Goal: Task Accomplishment & Management: Complete application form

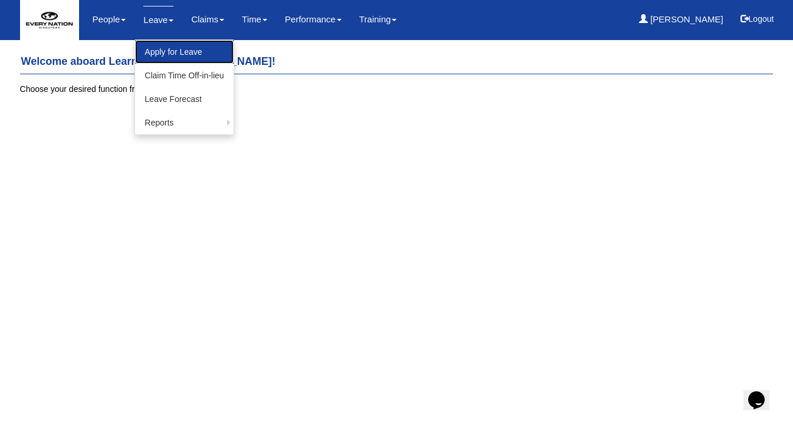
click at [175, 51] on link "Apply for Leave" at bounding box center [184, 52] width 98 height 24
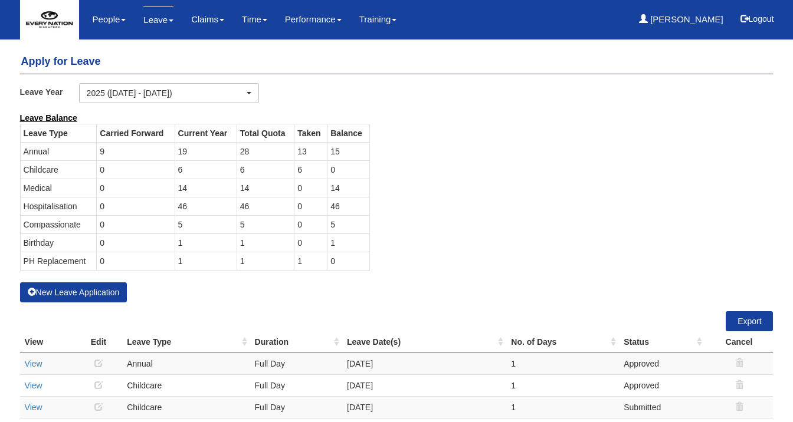
select select "50"
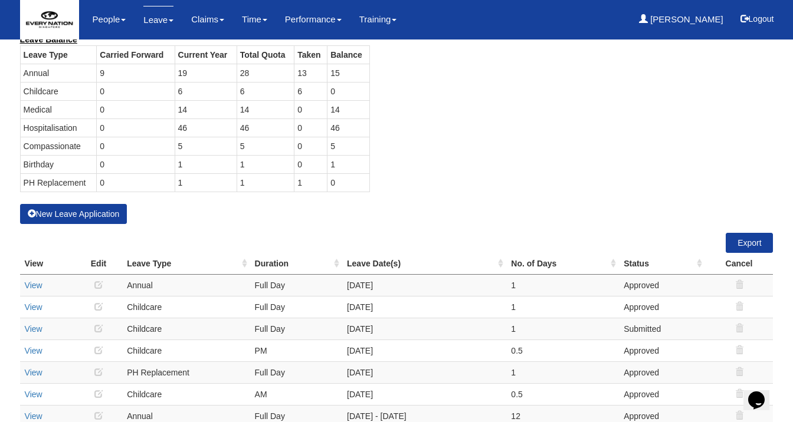
scroll to position [42, 0]
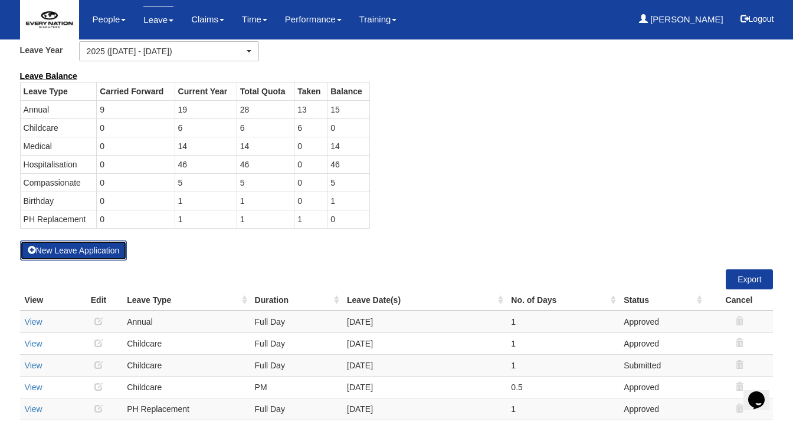
click at [106, 247] on button "New Leave Application" at bounding box center [73, 251] width 107 height 20
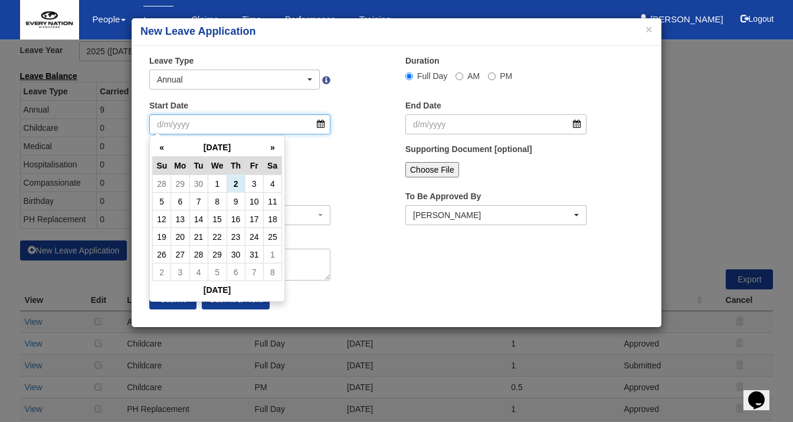
click at [319, 124] on input "Start Date" at bounding box center [239, 124] width 181 height 20
click at [254, 186] on td "3" at bounding box center [254, 184] width 18 height 18
type input "3/10/2025"
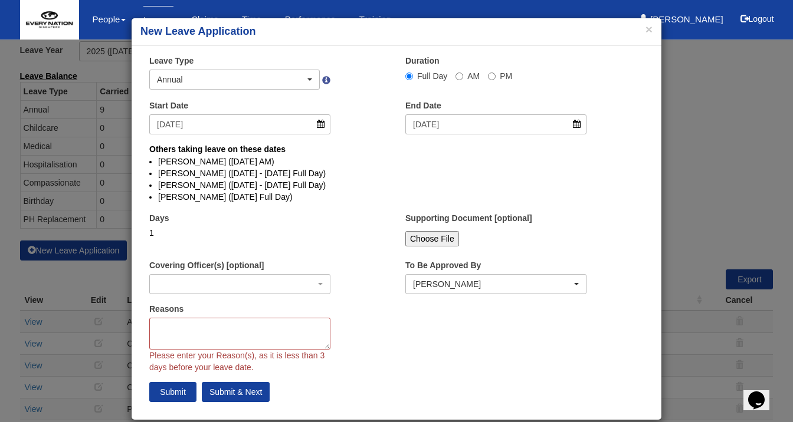
select select
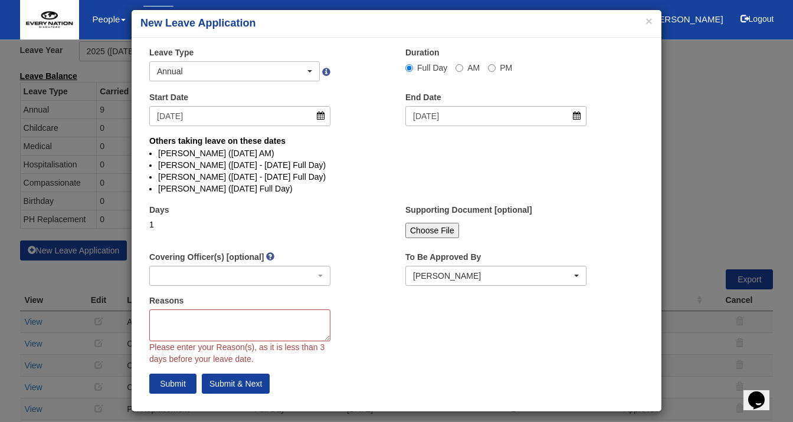
scroll to position [16, 0]
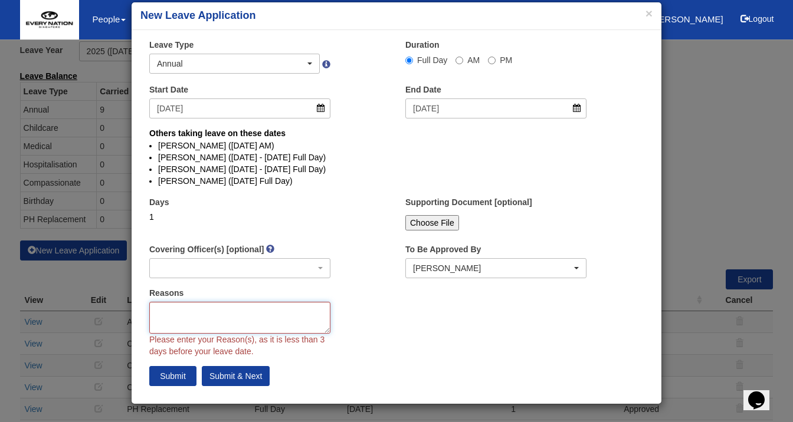
click at [264, 308] on textarea "Reasons" at bounding box center [239, 318] width 181 height 32
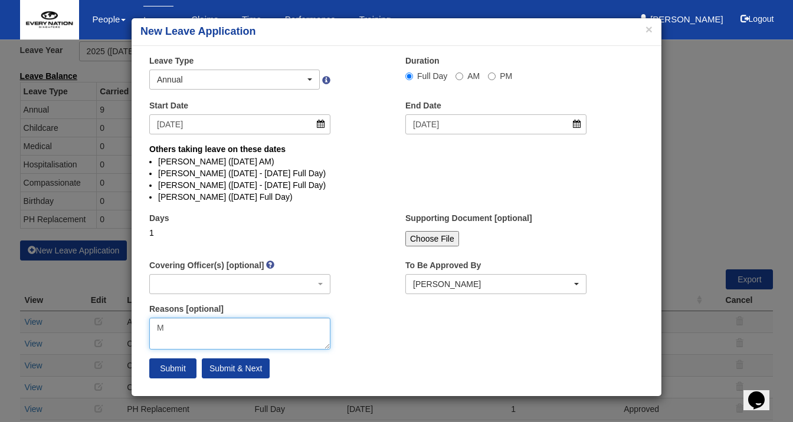
scroll to position [0, 0]
type textarea "M"
type textarea "family outing"
click at [185, 370] on input "Submit" at bounding box center [172, 369] width 47 height 20
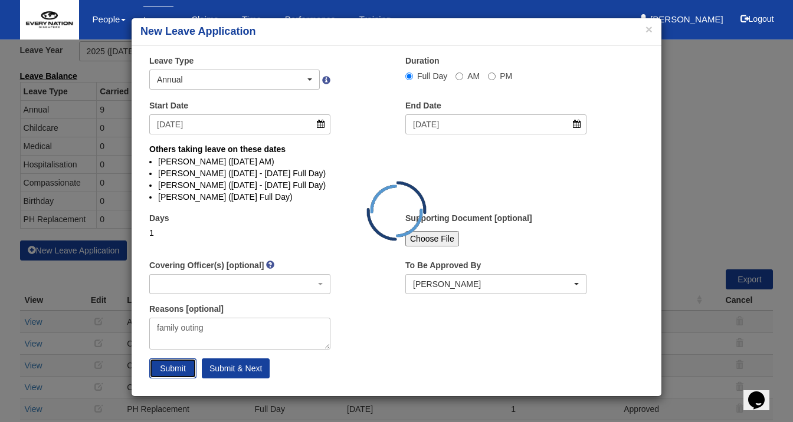
select select
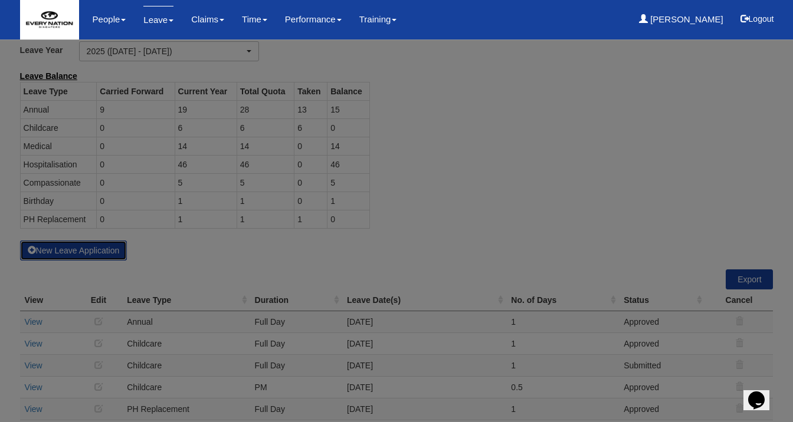
select select "50"
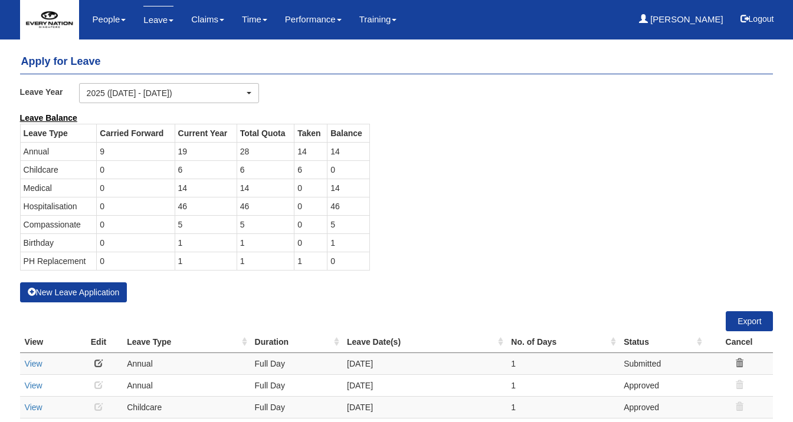
select select "50"
